Goal: Navigation & Orientation: Find specific page/section

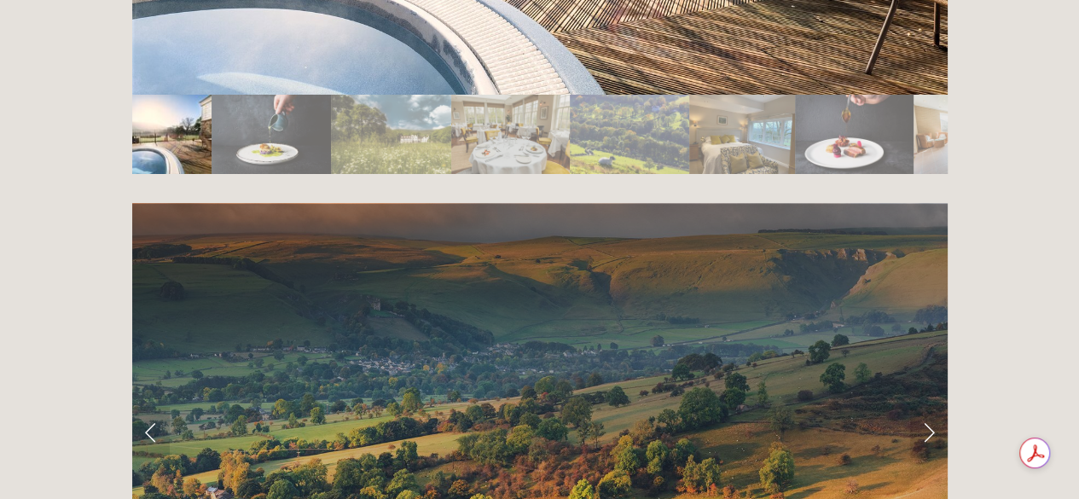
scroll to position [3245, 0]
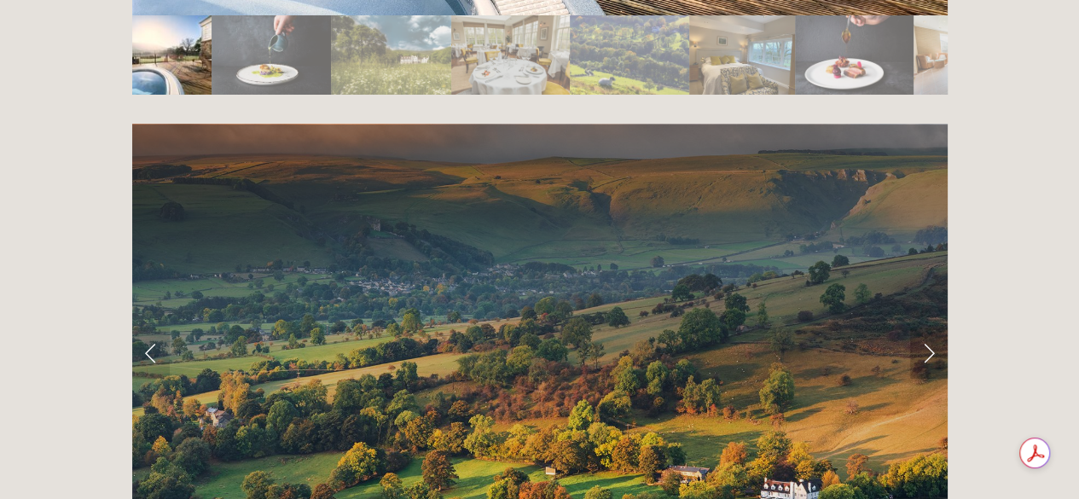
click at [924, 328] on link "Next Slide" at bounding box center [929, 353] width 38 height 51
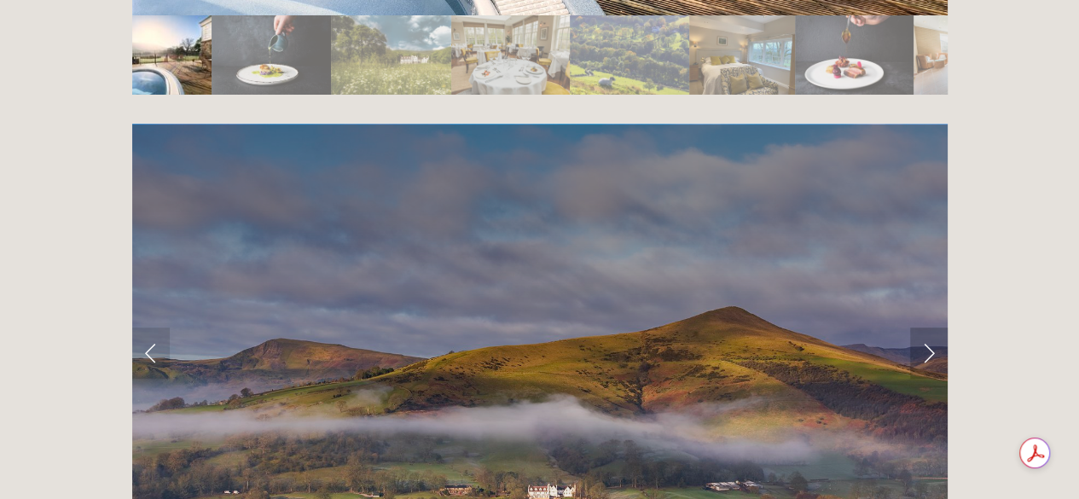
click at [924, 328] on link "Next Slide" at bounding box center [929, 353] width 38 height 51
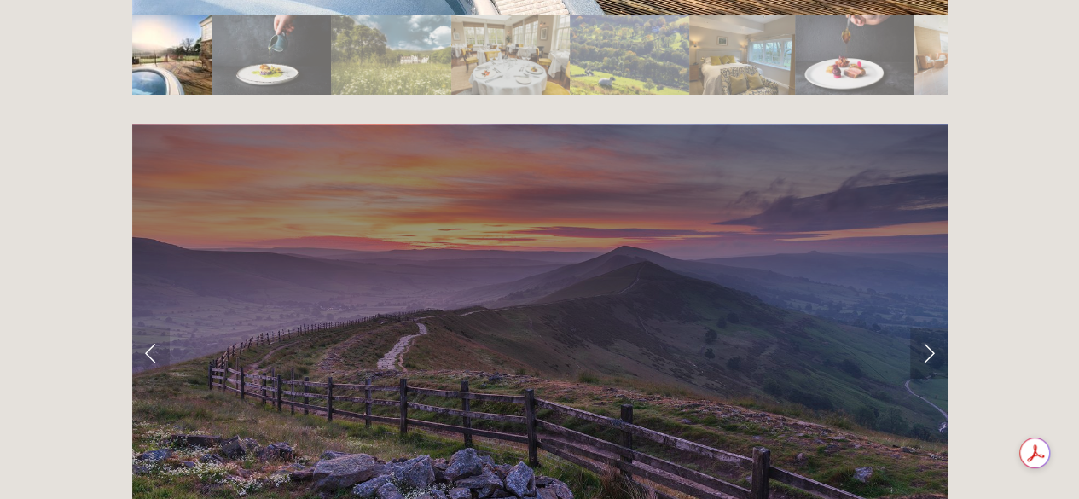
click at [924, 328] on link "Next Slide" at bounding box center [929, 353] width 38 height 51
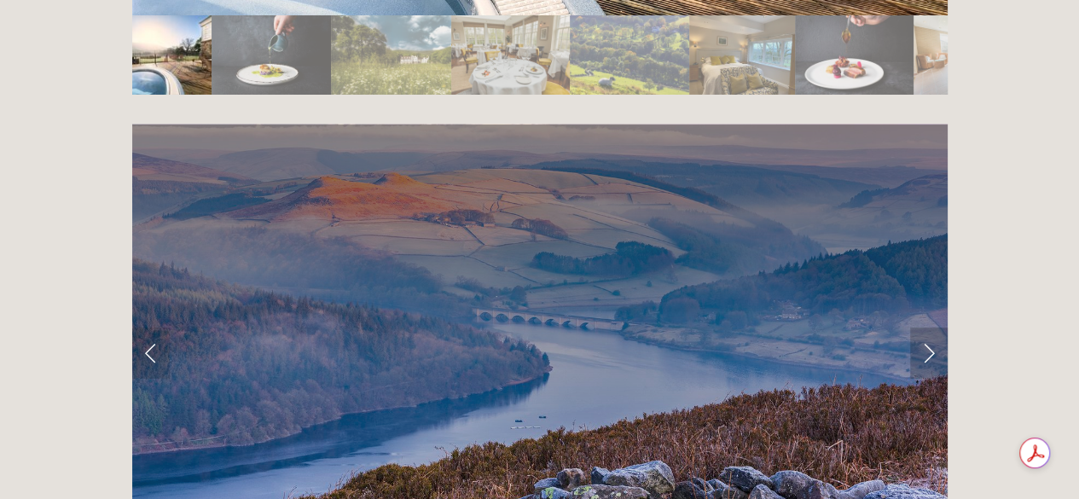
click at [923, 328] on link "Next Slide" at bounding box center [929, 353] width 38 height 51
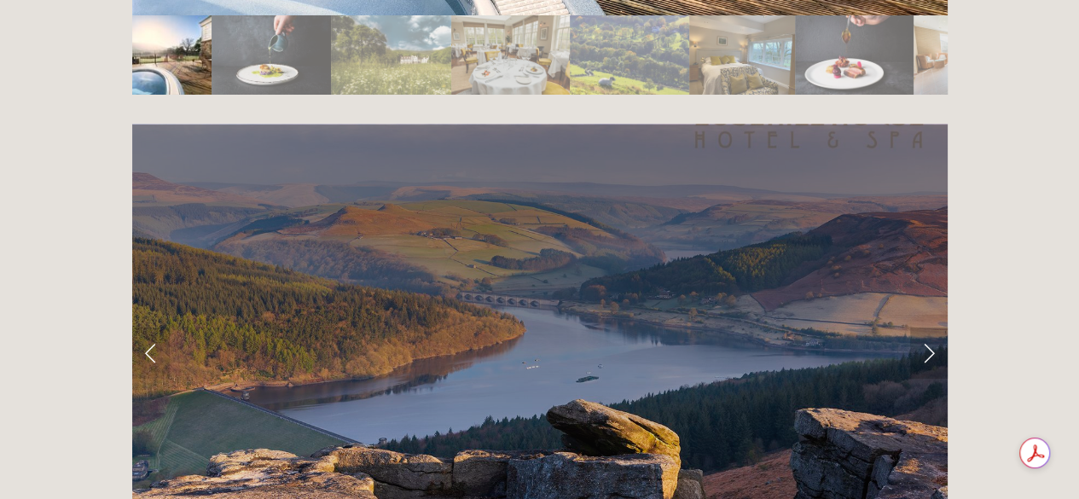
click at [923, 328] on link "Next Slide" at bounding box center [929, 353] width 38 height 51
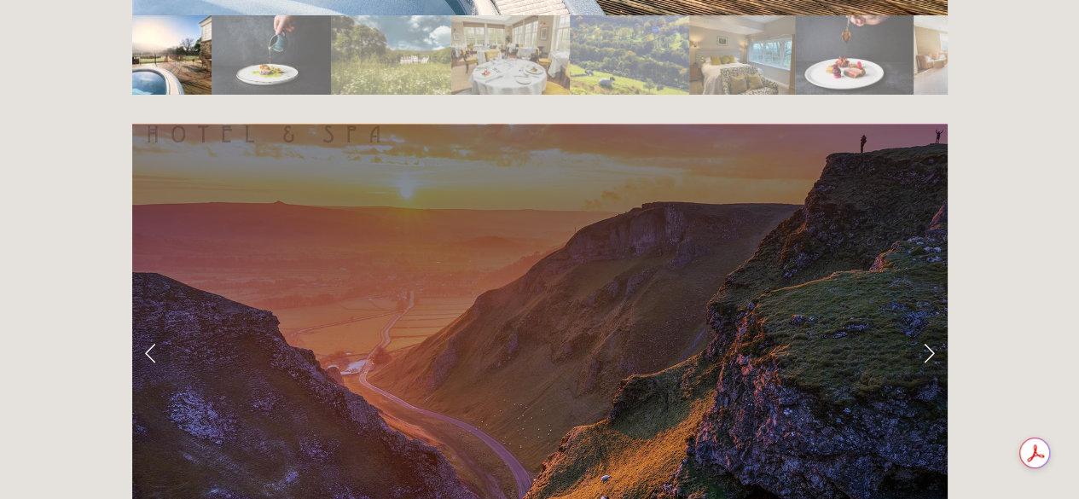
click at [923, 328] on link "Next Slide" at bounding box center [929, 353] width 38 height 51
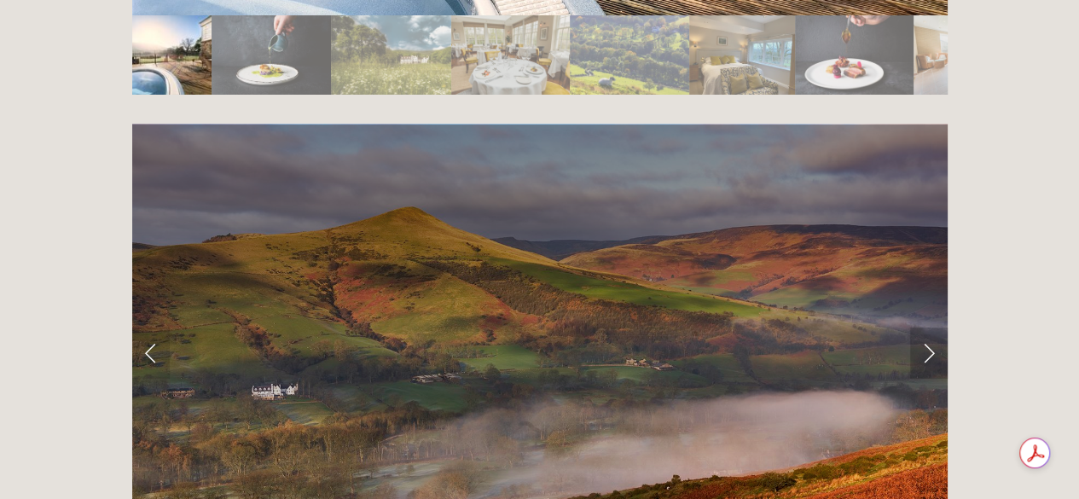
click at [923, 328] on link "Next Slide" at bounding box center [929, 353] width 38 height 51
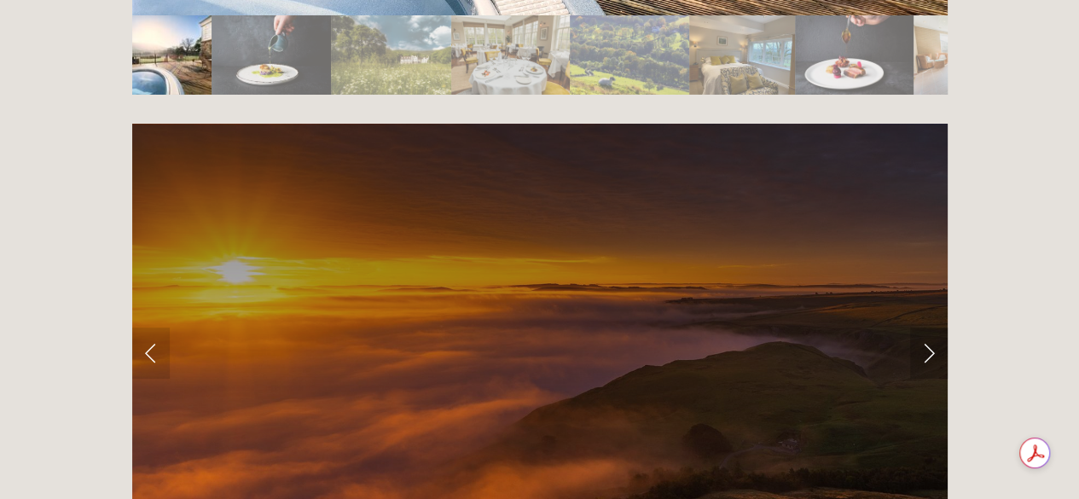
click at [923, 328] on link "Next Slide" at bounding box center [929, 353] width 38 height 51
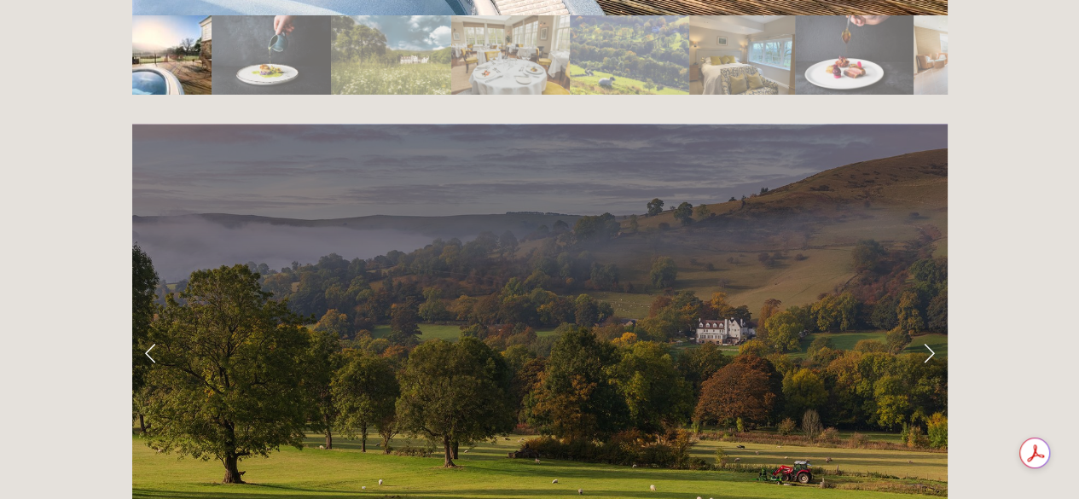
click at [923, 328] on link "Next Slide" at bounding box center [929, 353] width 38 height 51
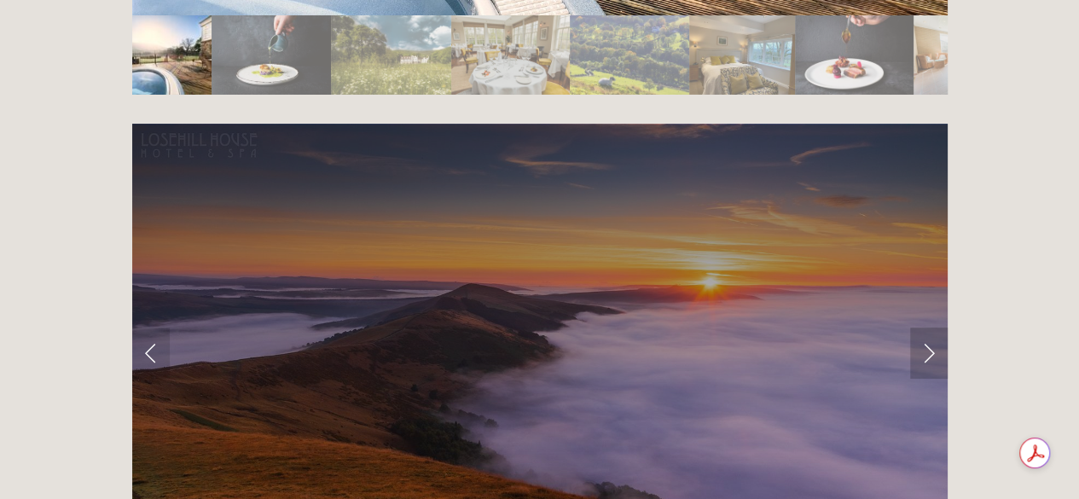
click at [923, 328] on link "Next Slide" at bounding box center [929, 353] width 38 height 51
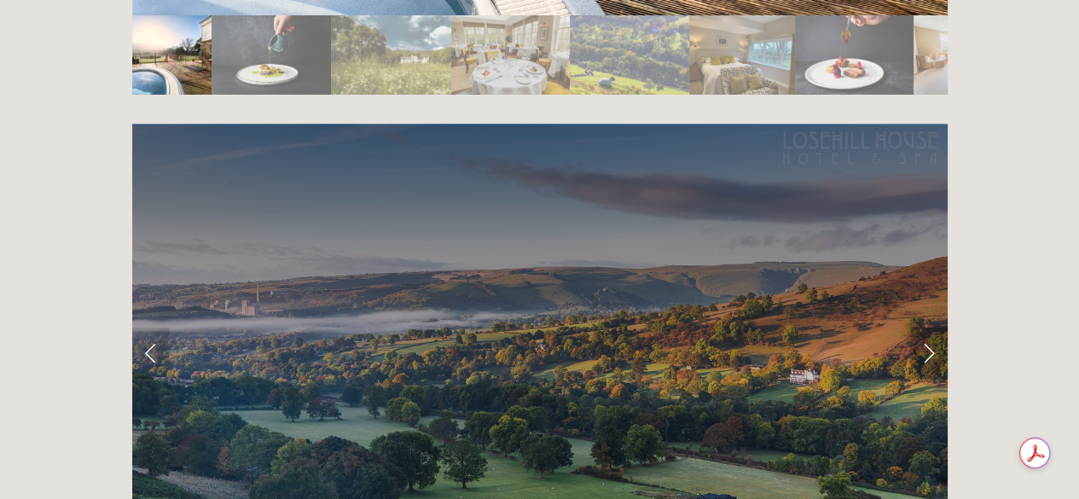
click at [923, 328] on link "Next Slide" at bounding box center [929, 353] width 38 height 51
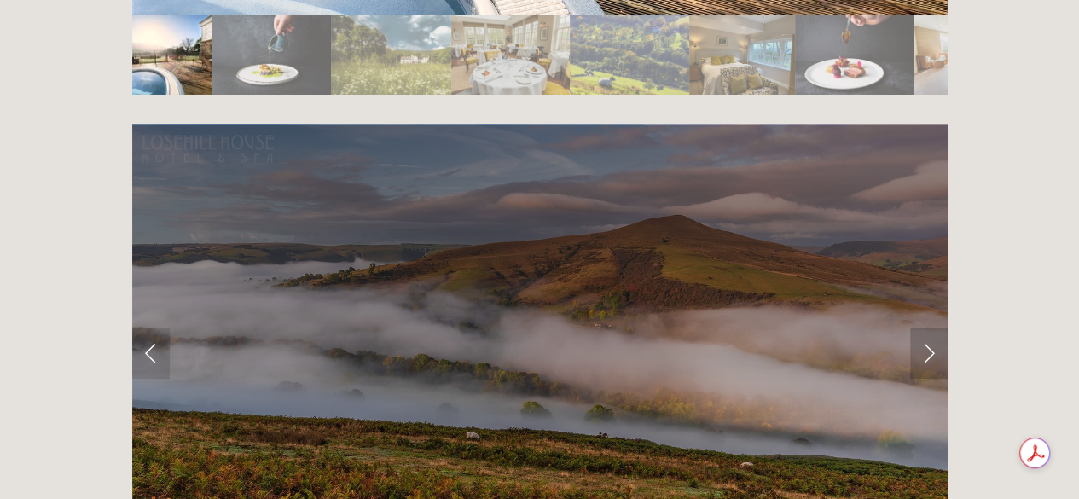
click at [923, 328] on link "Next Slide" at bounding box center [929, 353] width 38 height 51
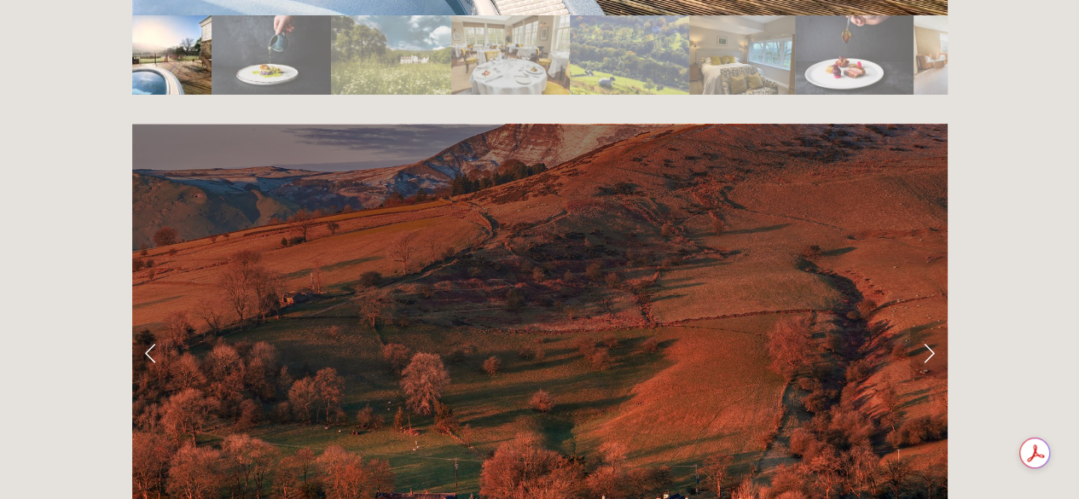
click at [923, 328] on link "Next Slide" at bounding box center [929, 353] width 38 height 51
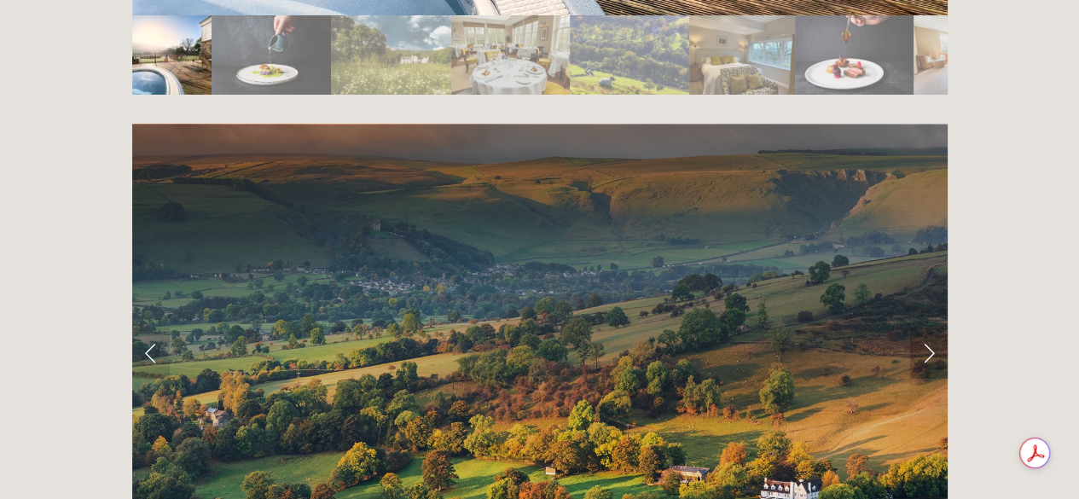
click at [923, 328] on link "Next Slide" at bounding box center [929, 353] width 38 height 51
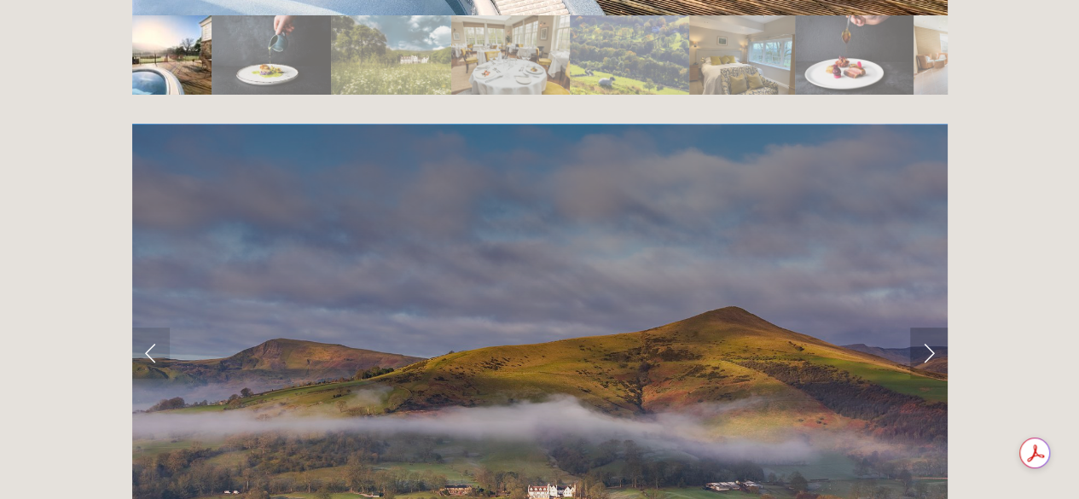
click at [923, 328] on link "Next Slide" at bounding box center [929, 353] width 38 height 51
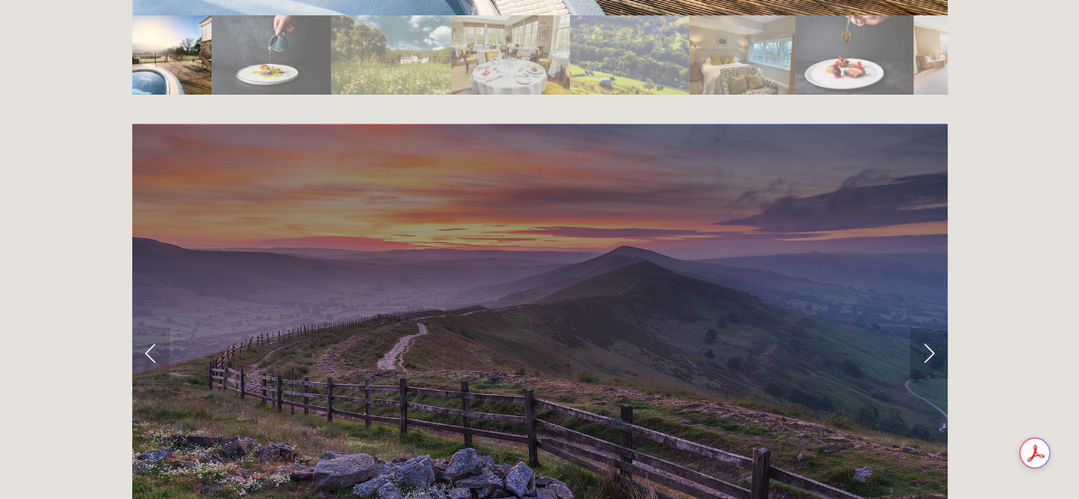
click at [923, 328] on link "Next Slide" at bounding box center [929, 353] width 38 height 51
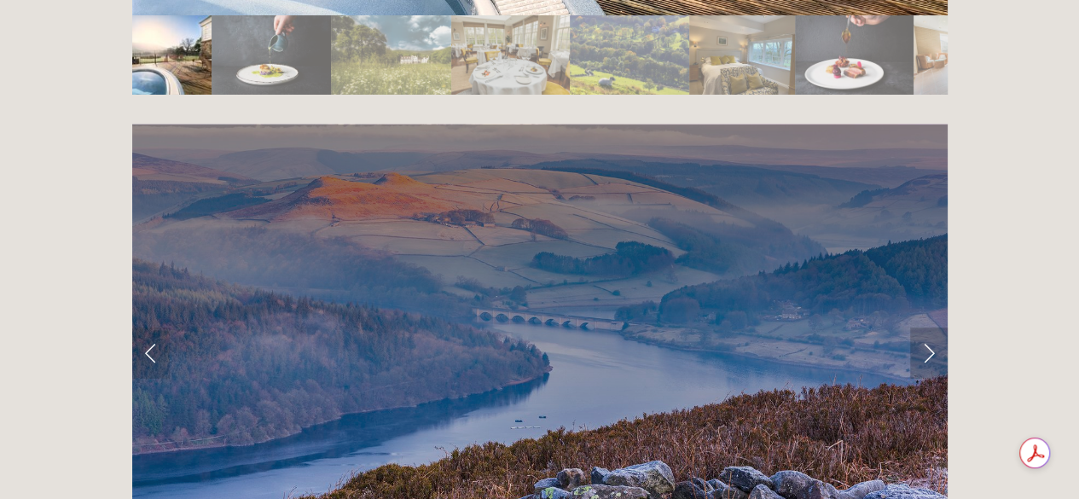
click at [923, 328] on link "Next Slide" at bounding box center [929, 353] width 38 height 51
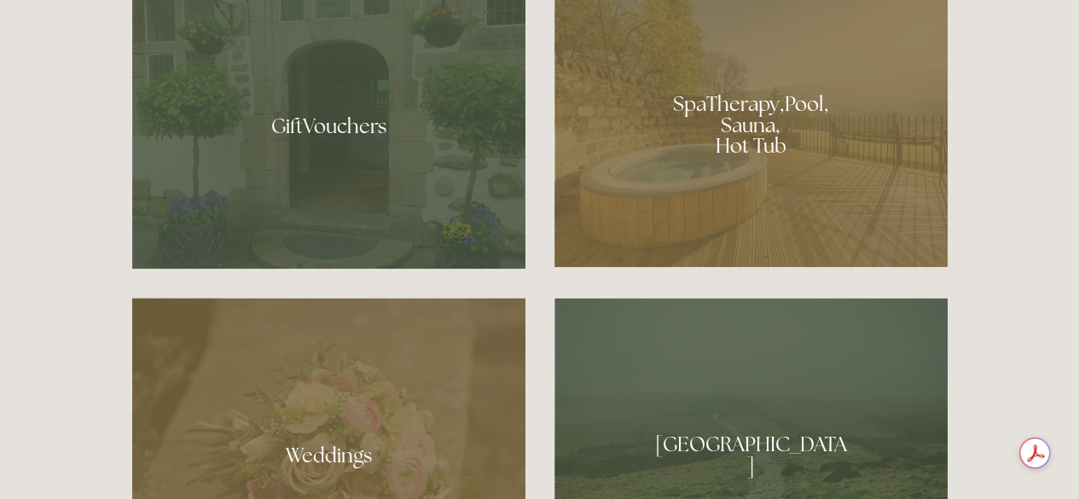
scroll to position [1271, 0]
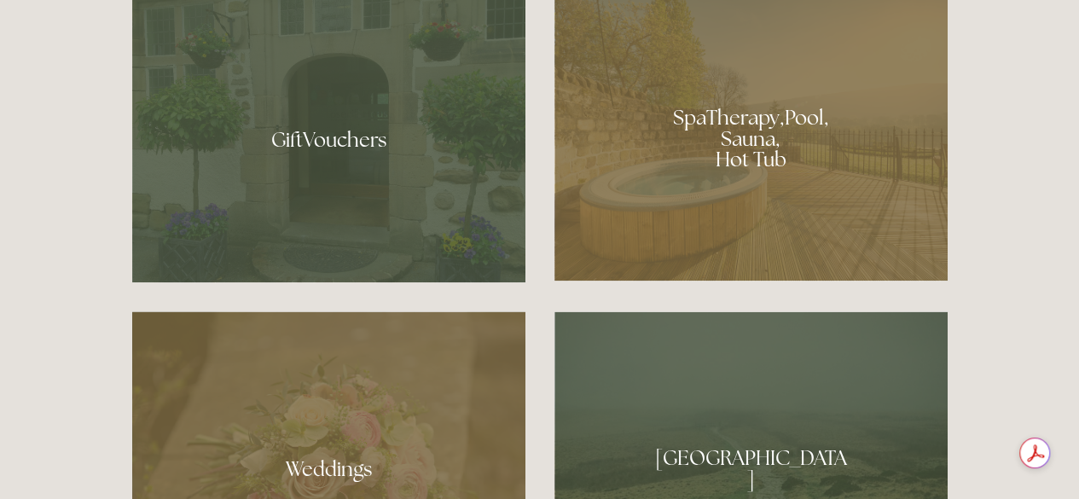
click at [752, 142] on div at bounding box center [751, 133] width 393 height 296
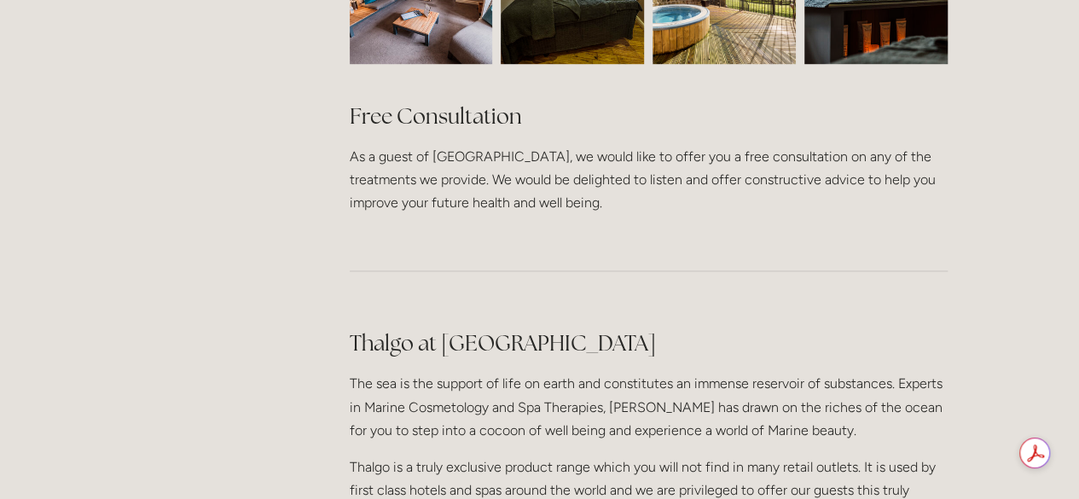
scroll to position [1341, 0]
